Goal: Information Seeking & Learning: Understand process/instructions

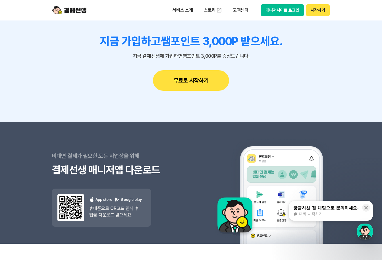
scroll to position [5125, 0]
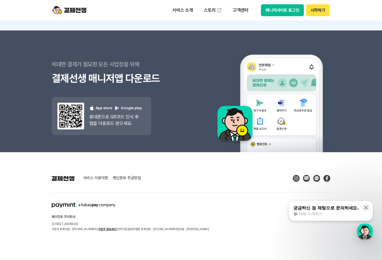
click at [348, 213] on div "대화 시작하기" at bounding box center [326, 213] width 65 height 5
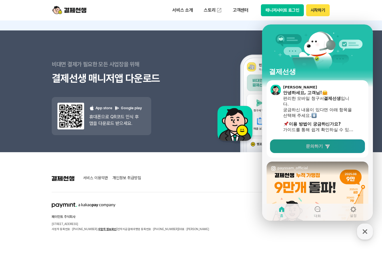
click at [326, 149] on link "문의하기" at bounding box center [317, 146] width 95 height 14
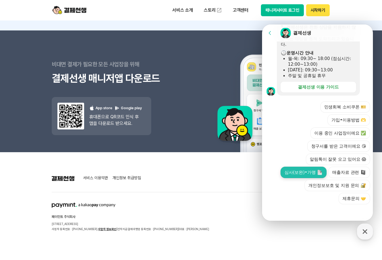
scroll to position [172, 0]
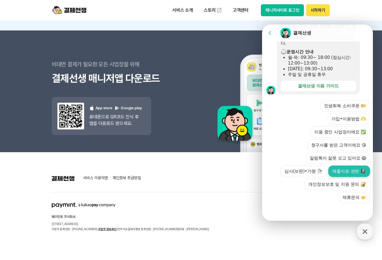
click at [346, 174] on button "매출자료 관련" at bounding box center [350, 171] width 42 height 11
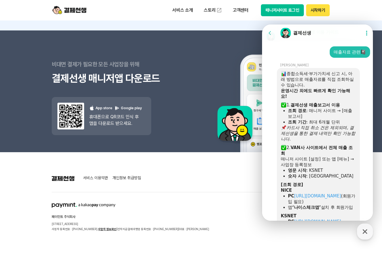
scroll to position [234, 0]
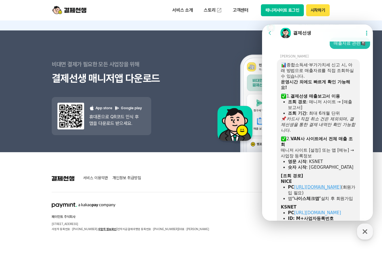
click at [304, 190] on link "[URL][DOMAIN_NAME]" at bounding box center [317, 187] width 47 height 5
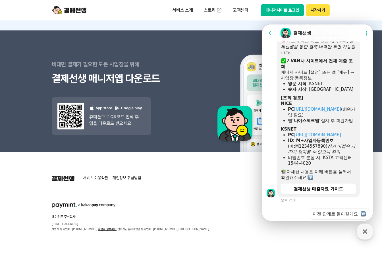
scroll to position [320, 0]
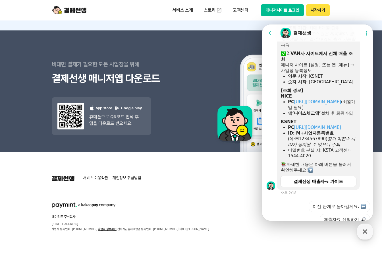
click at [330, 184] on div "결제선생 매출자료 가이드" at bounding box center [319, 182] width 50 height 6
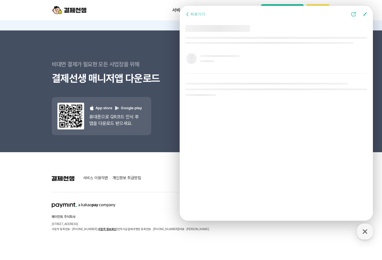
scroll to position [278, 0]
click at [271, 242] on footer "서비스 이용약관 개인정보 취급방침 페이민트 주식회사 [STREET_ADDRESS] 사업자 등록번호 : [PHONE_NUMBER] 사업자 정보확…" at bounding box center [191, 206] width 382 height 108
click at [197, 16] on div "뒤로가기" at bounding box center [198, 14] width 15 height 5
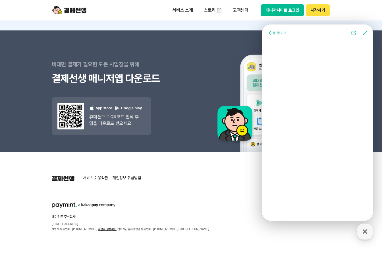
scroll to position [295, 0]
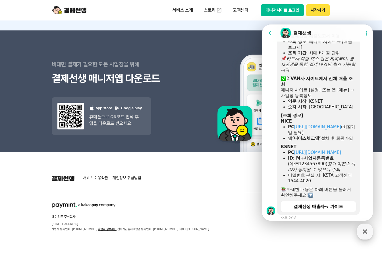
click at [365, 235] on icon "button" at bounding box center [365, 231] width 10 height 10
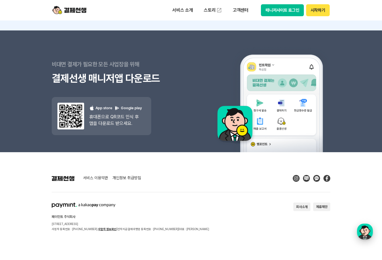
click at [366, 234] on div "button" at bounding box center [365, 232] width 16 height 16
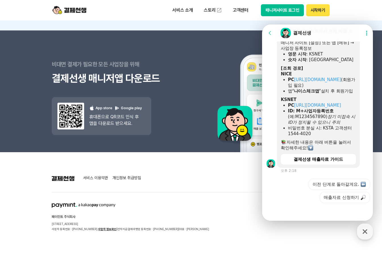
scroll to position [353, 0]
click at [304, 105] on link "[URL][DOMAIN_NAME]" at bounding box center [317, 105] width 47 height 5
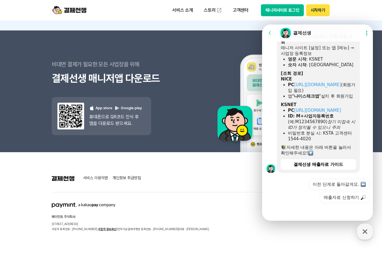
click at [249, 237] on footer "서비스 이용약관 개인정보 취급방침 페이민트 주식회사 [STREET_ADDRESS] 사업자 등록번호 : [PHONE_NUMBER] 사업자 정보확…" at bounding box center [191, 206] width 382 height 108
click at [72, 8] on img at bounding box center [69, 10] width 34 height 11
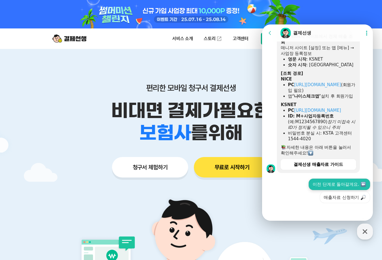
click at [336, 182] on button "이전 단계로 돌아갈게요." at bounding box center [339, 184] width 61 height 11
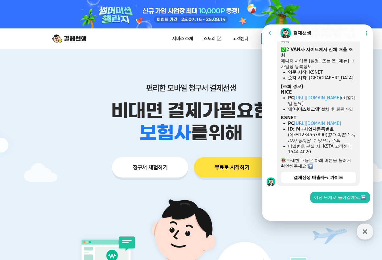
scroll to position [335, 0]
click at [369, 234] on icon "button" at bounding box center [365, 231] width 10 height 10
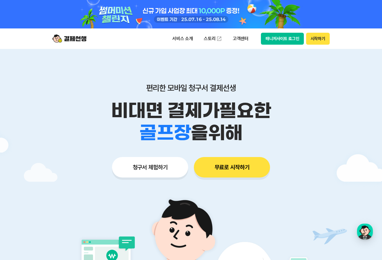
click at [72, 35] on img at bounding box center [69, 38] width 34 height 11
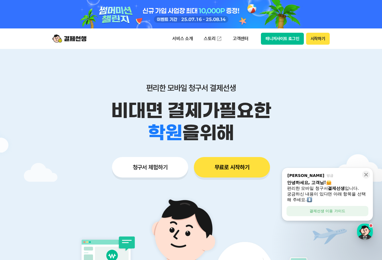
scroll to position [599, 0]
click at [74, 39] on img at bounding box center [69, 38] width 34 height 11
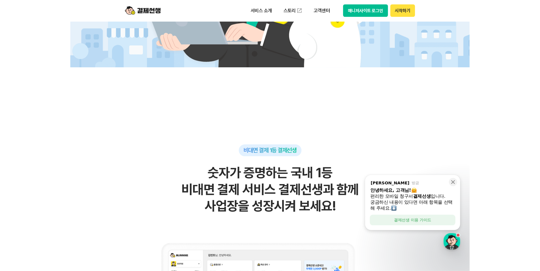
scroll to position [370, 0]
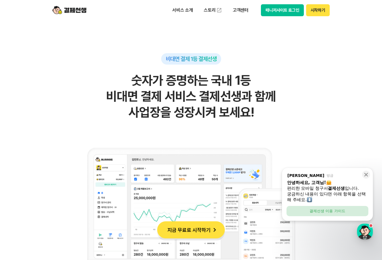
click at [349, 214] on link "결제선생 이용 가이드" at bounding box center [328, 211] width 82 height 10
click at [239, 11] on p "고객센터" at bounding box center [241, 10] width 24 height 10
click at [228, 17] on div "서비스 소개 스토리 고객센터 자주 묻는 질문 이용 가이드 매니저사이트 로그인 시작하기" at bounding box center [191, 10] width 291 height 20
click at [211, 13] on link "스토리" at bounding box center [213, 10] width 26 height 11
drag, startPoint x: 240, startPoint y: 10, endPoint x: 283, endPoint y: 9, distance: 43.3
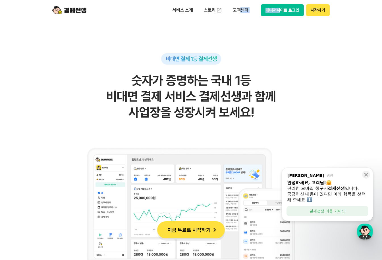
click at [283, 9] on div "서비스 소개 스토리 고객센터 매니저사이트 로그인 시작하기" at bounding box center [249, 10] width 162 height 12
click at [285, 9] on button "매니저사이트 로그인" at bounding box center [282, 10] width 43 height 12
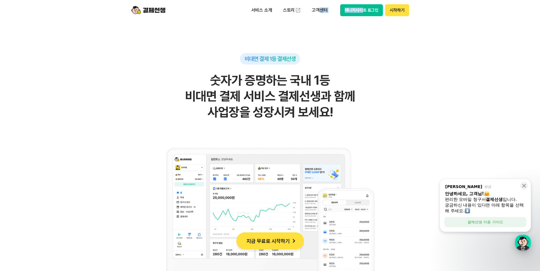
click at [382, 245] on div "button" at bounding box center [523, 243] width 16 height 16
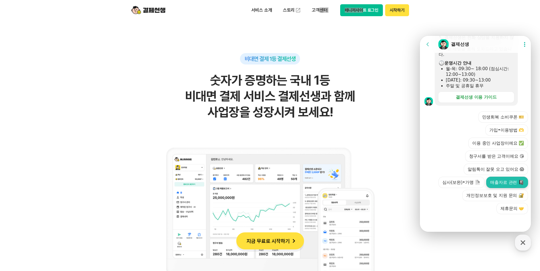
click at [382, 184] on button "매출자료 관련" at bounding box center [507, 182] width 42 height 11
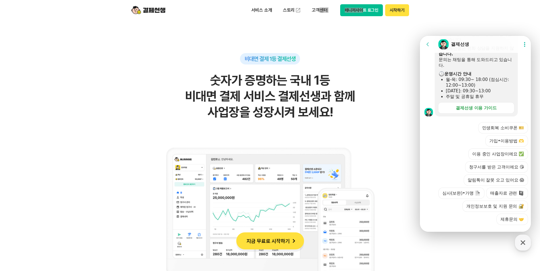
scroll to position [599, 0]
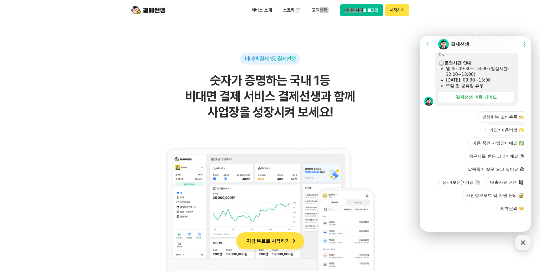
click at [382, 184] on button "매출자료 관련" at bounding box center [507, 182] width 42 height 11
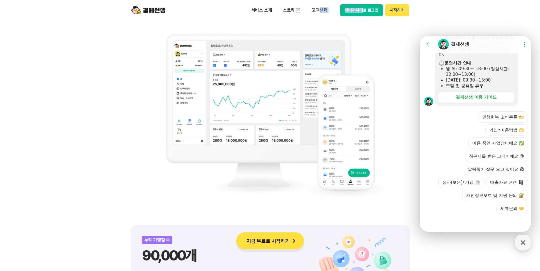
click at [361, 11] on button "매니저사이트 로그인" at bounding box center [361, 10] width 43 height 12
